Goal: Task Accomplishment & Management: Manage account settings

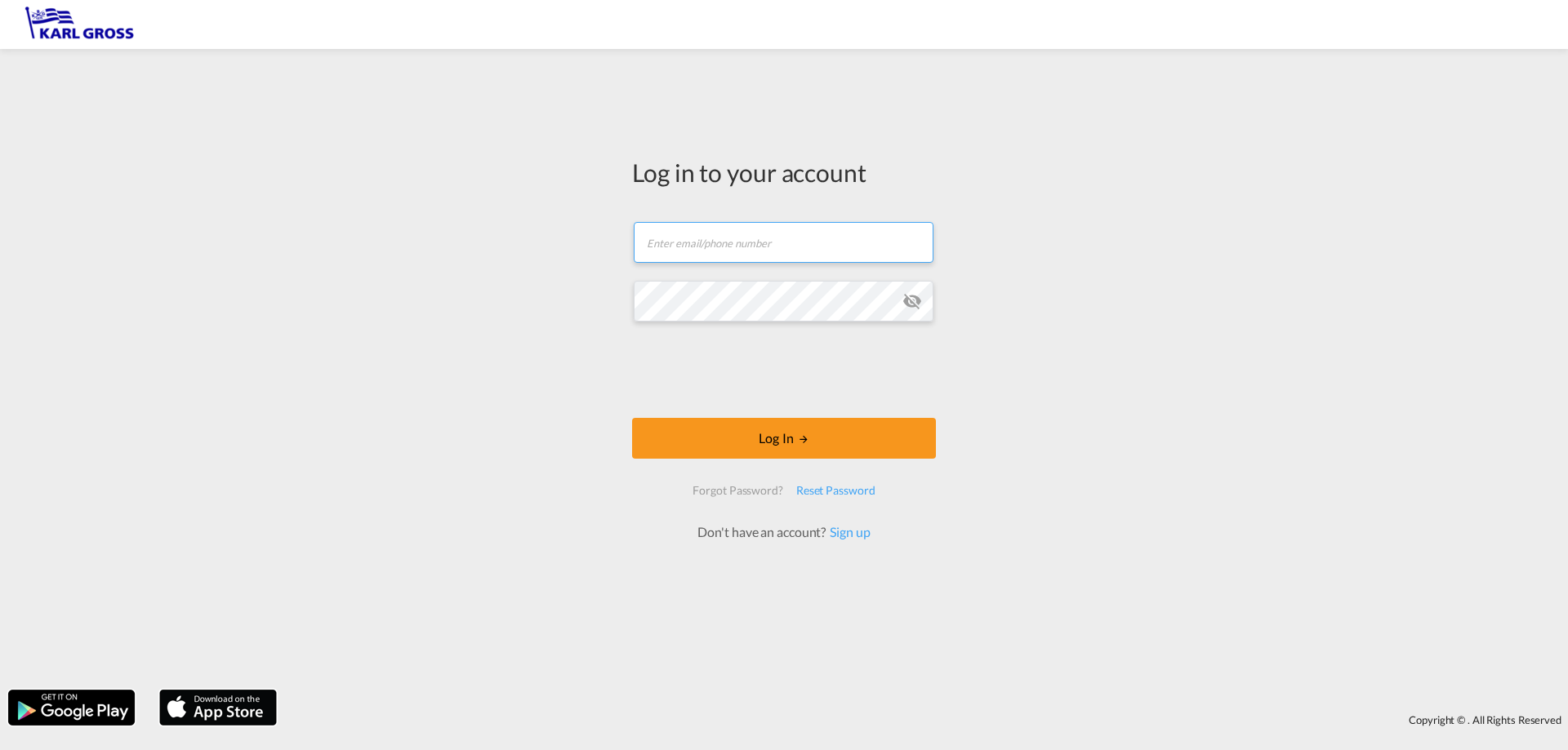
click at [750, 252] on input "text" at bounding box center [784, 242] width 300 height 41
type input "[EMAIL_ADDRESS][DOMAIN_NAME]"
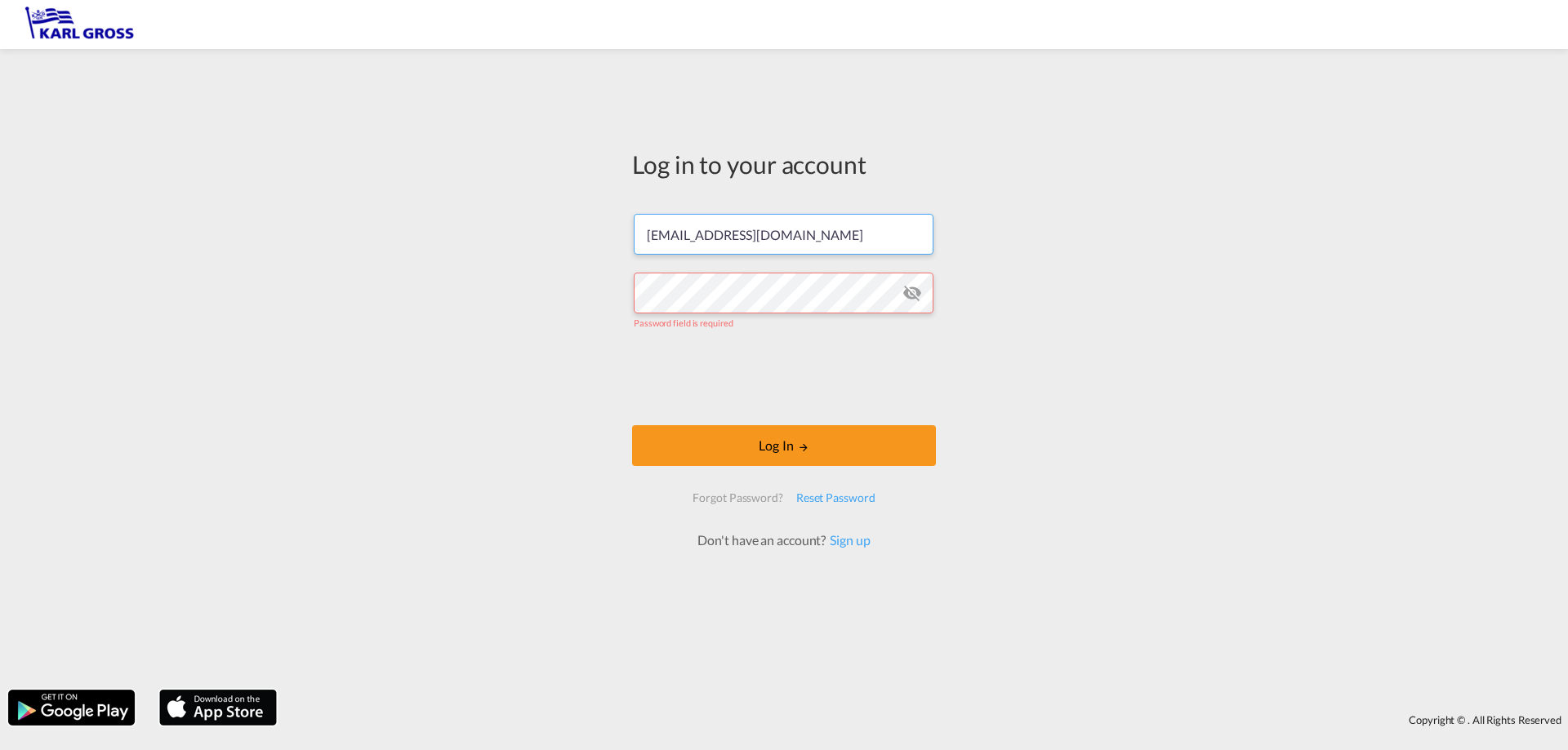
drag, startPoint x: 786, startPoint y: 242, endPoint x: 607, endPoint y: 252, distance: 179.3
click at [607, 252] on div "Log in to your account [EMAIL_ADDRESS][DOMAIN_NAME] Password field is required …" at bounding box center [784, 369] width 1568 height 625
type input "[PERSON_NAME][EMAIL_ADDRESS][DOMAIN_NAME]"
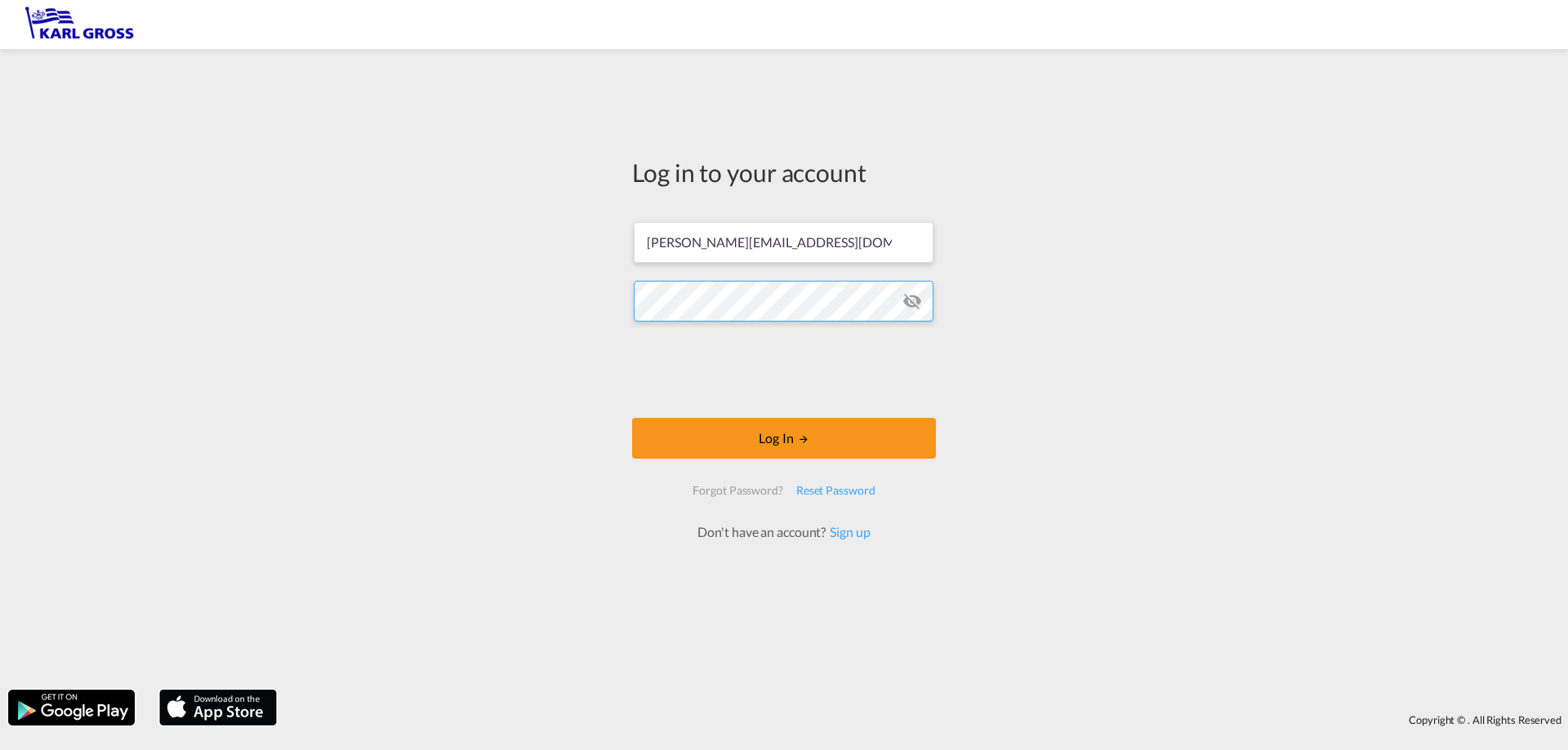
click at [632, 418] on button "Log In" at bounding box center [784, 438] width 304 height 41
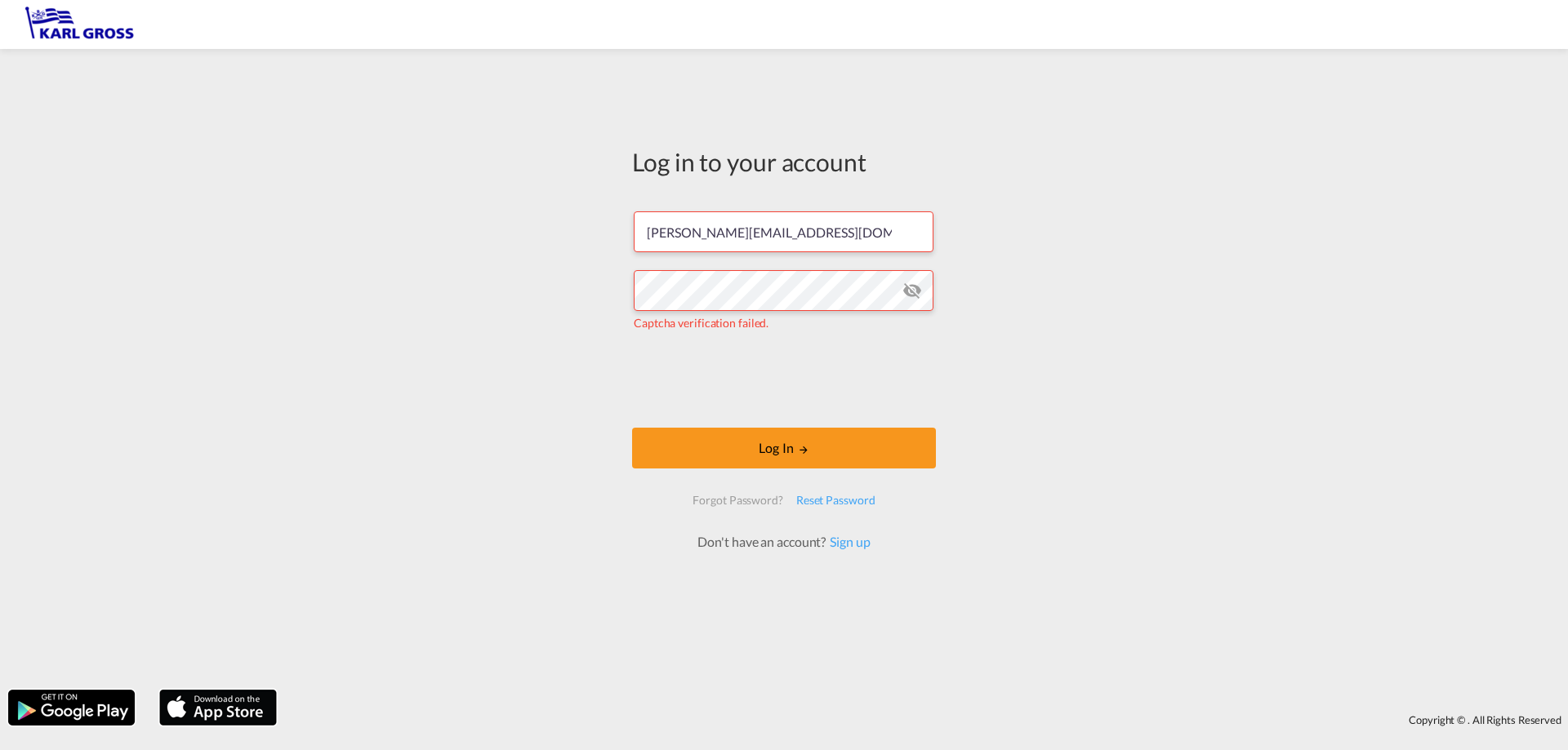
click at [905, 291] on md-icon "icon-eye-off" at bounding box center [912, 290] width 20 height 20
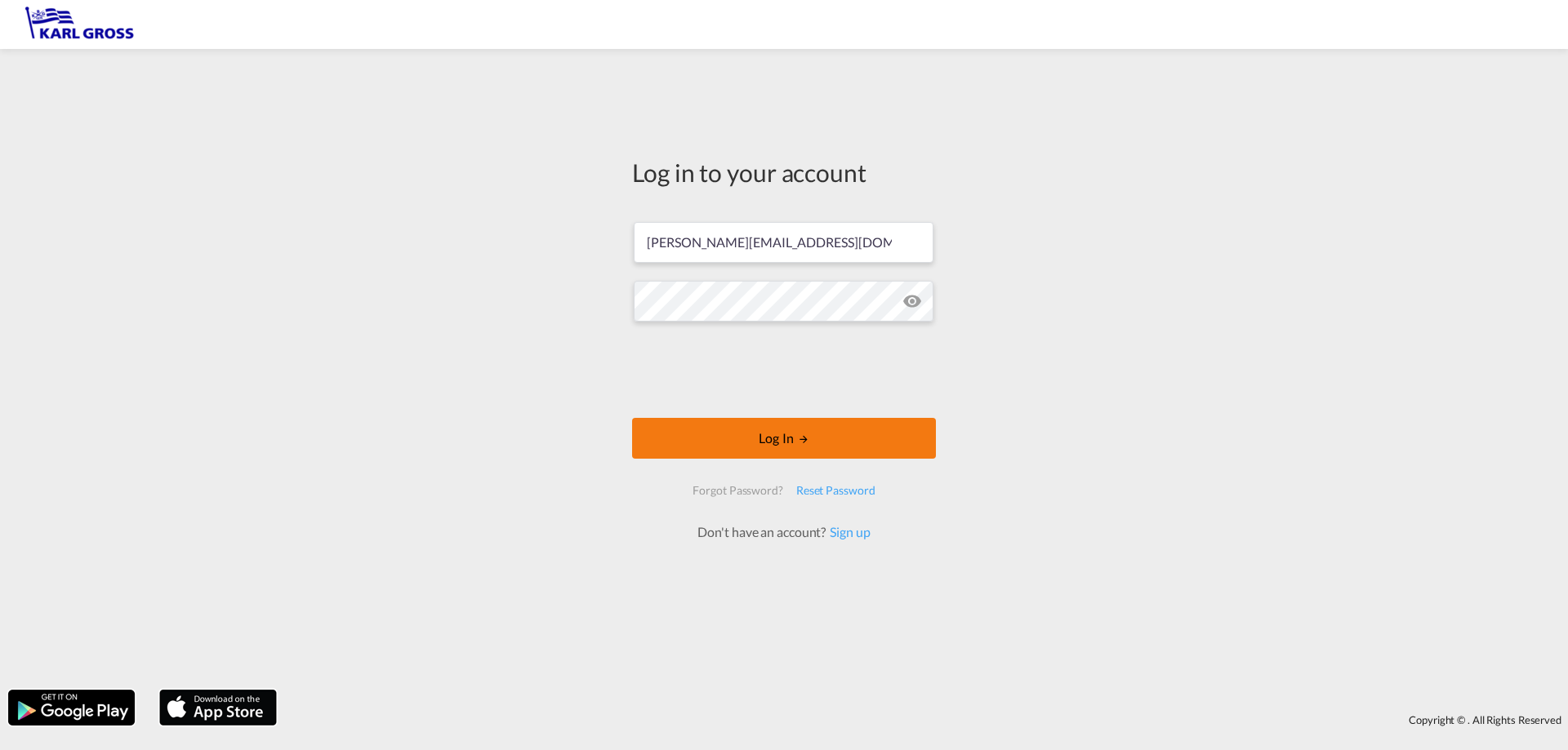
click at [858, 429] on button "Log In" at bounding box center [784, 438] width 304 height 41
click at [836, 448] on button "Log In" at bounding box center [784, 438] width 304 height 41
click at [819, 463] on form "[PERSON_NAME][EMAIL_ADDRESS][DOMAIN_NAME] Log In Forgot Password? Reset Passwor…" at bounding box center [784, 374] width 304 height 337
click at [818, 441] on button "Log In" at bounding box center [784, 438] width 304 height 41
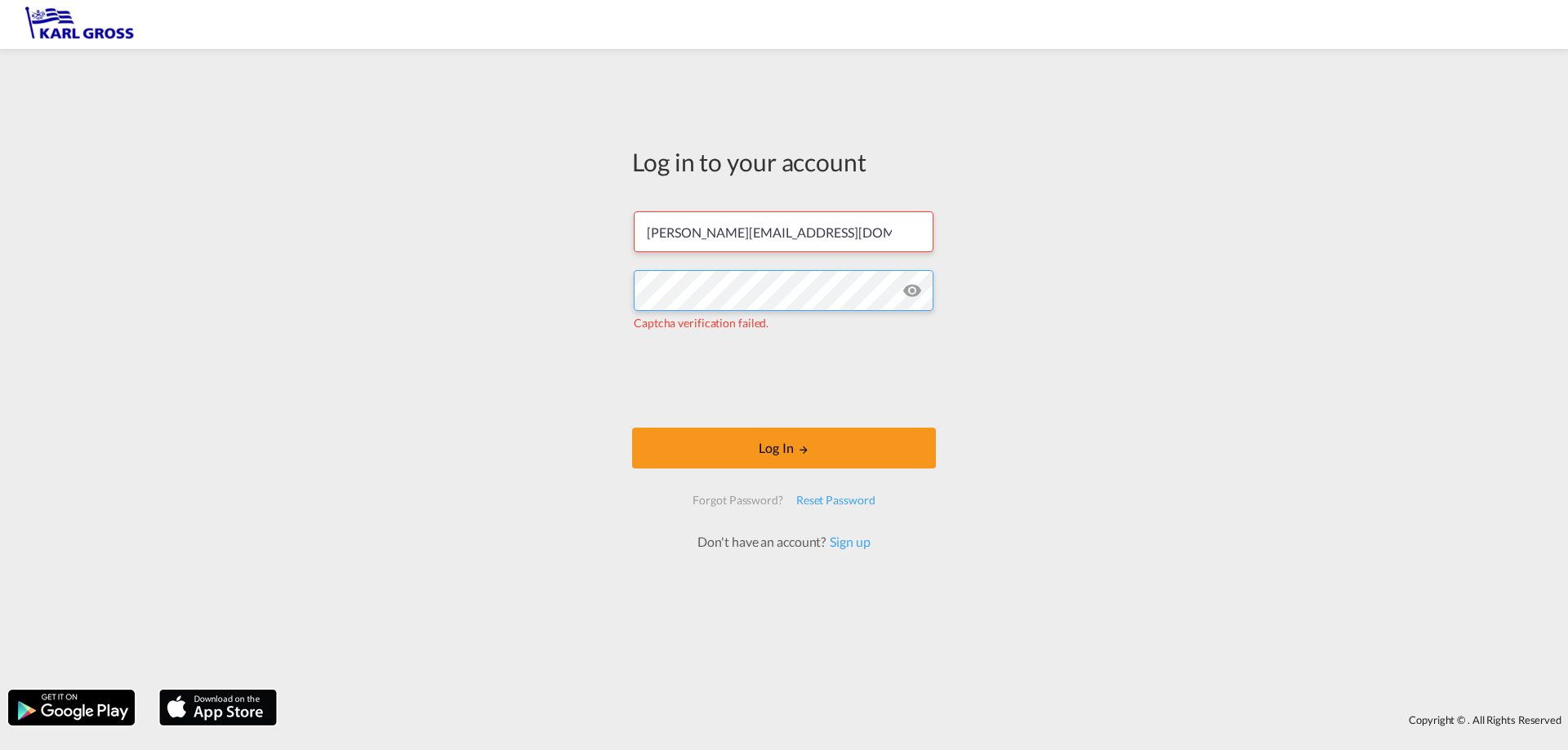
click at [611, 279] on div "Log in to your account [PERSON_NAME][EMAIL_ADDRESS][DOMAIN_NAME] [PERSON_NAME] …" at bounding box center [784, 369] width 1568 height 625
click at [552, 267] on div "Log in to your account [PERSON_NAME][EMAIL_ADDRESS][DOMAIN_NAME] [PERSON_NAME] …" at bounding box center [784, 369] width 1568 height 625
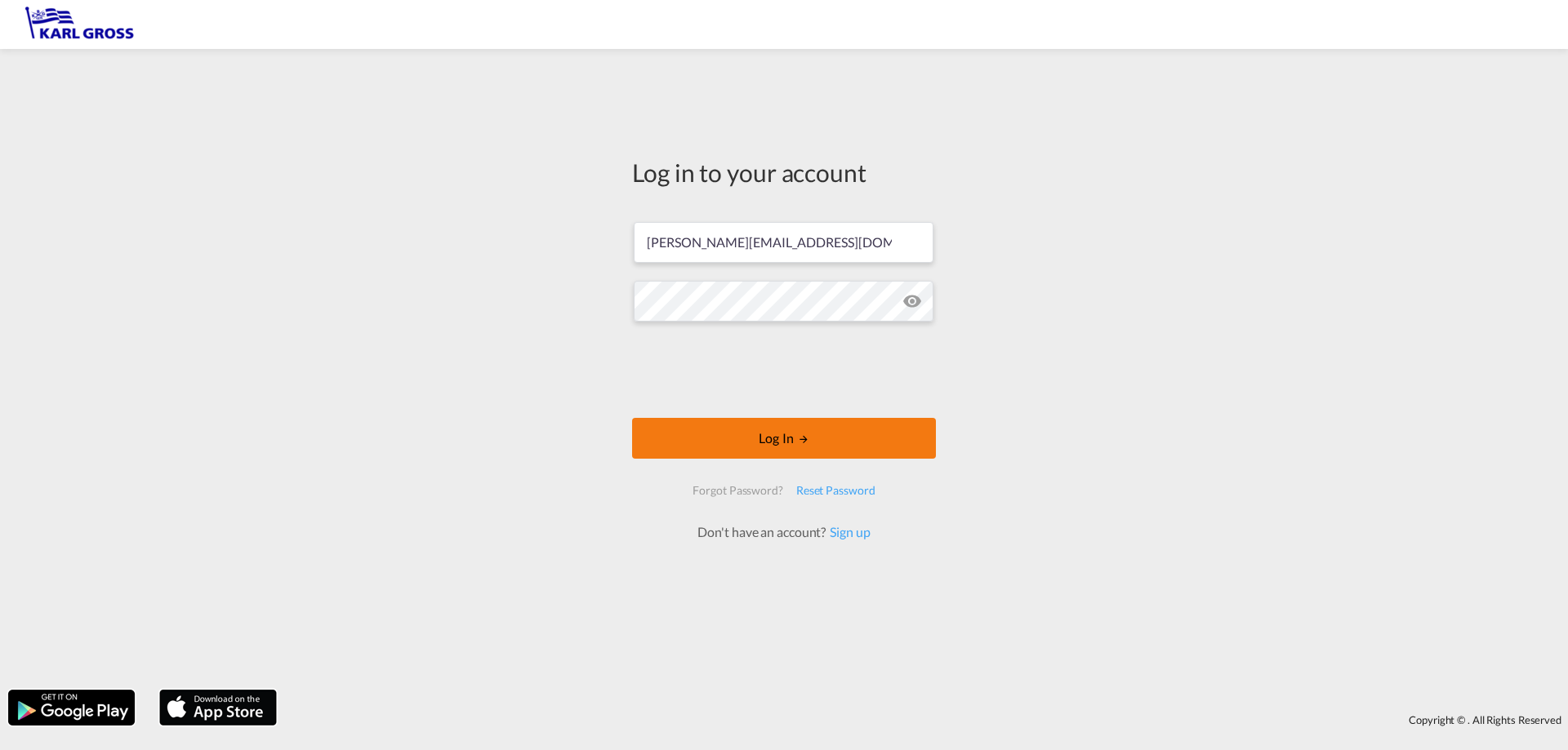
click at [830, 444] on button "Log In" at bounding box center [784, 438] width 304 height 41
